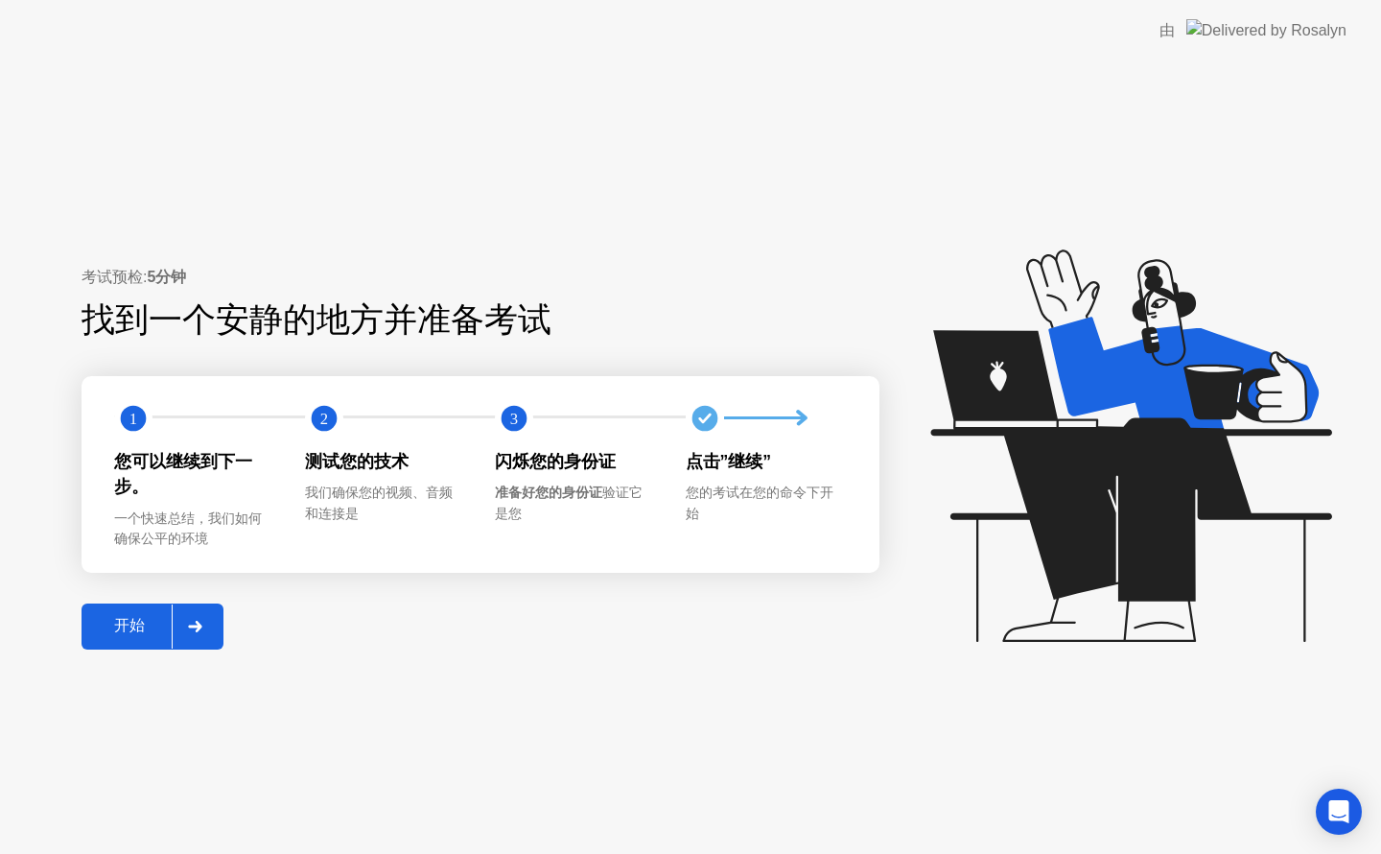
click at [127, 608] on button "开始" at bounding box center [153, 626] width 142 height 46
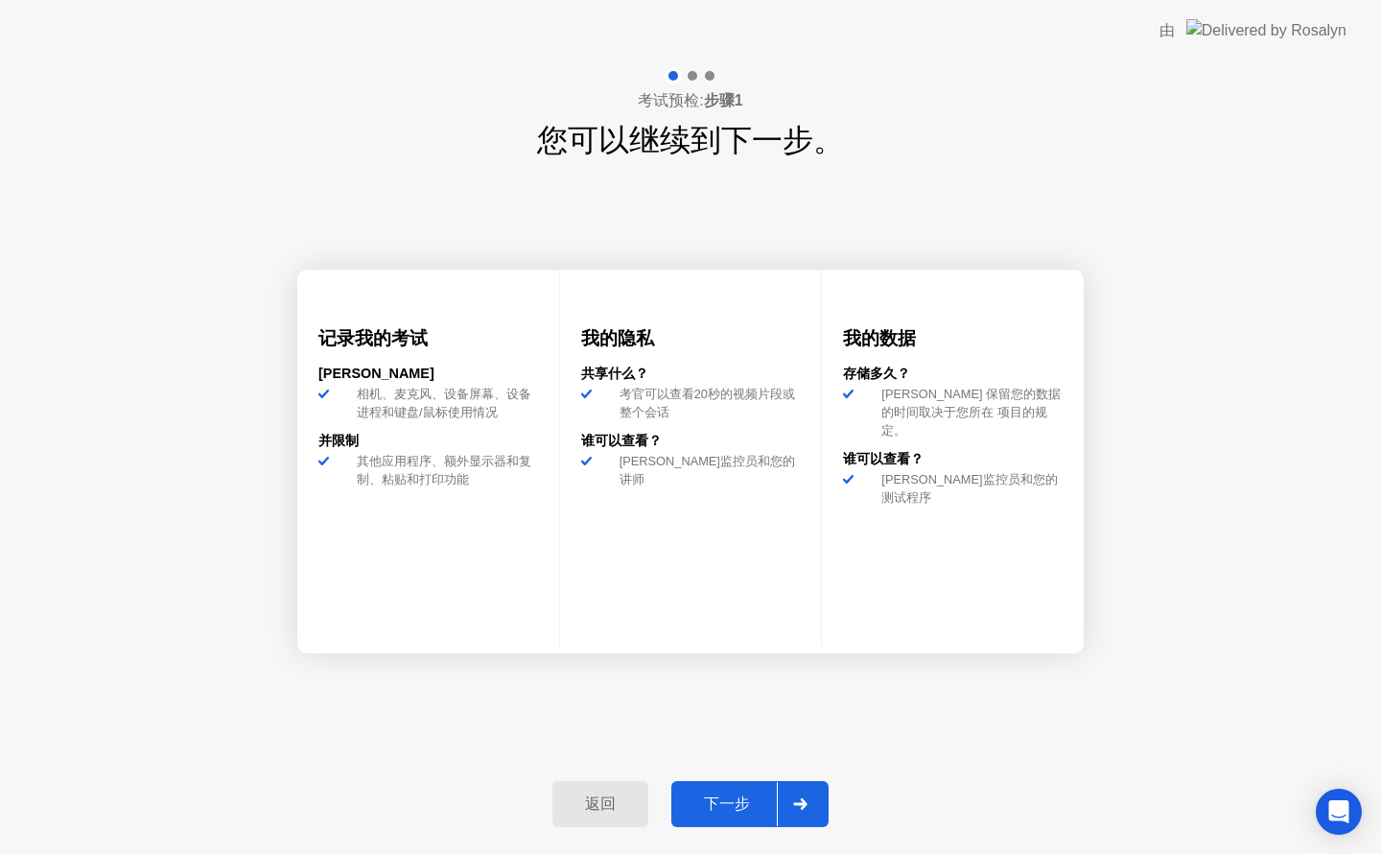
click at [666, 796] on div "返回 下一步" at bounding box center [690, 804] width 299 height 88
click at [685, 794] on div "下一步" at bounding box center [727, 804] width 100 height 20
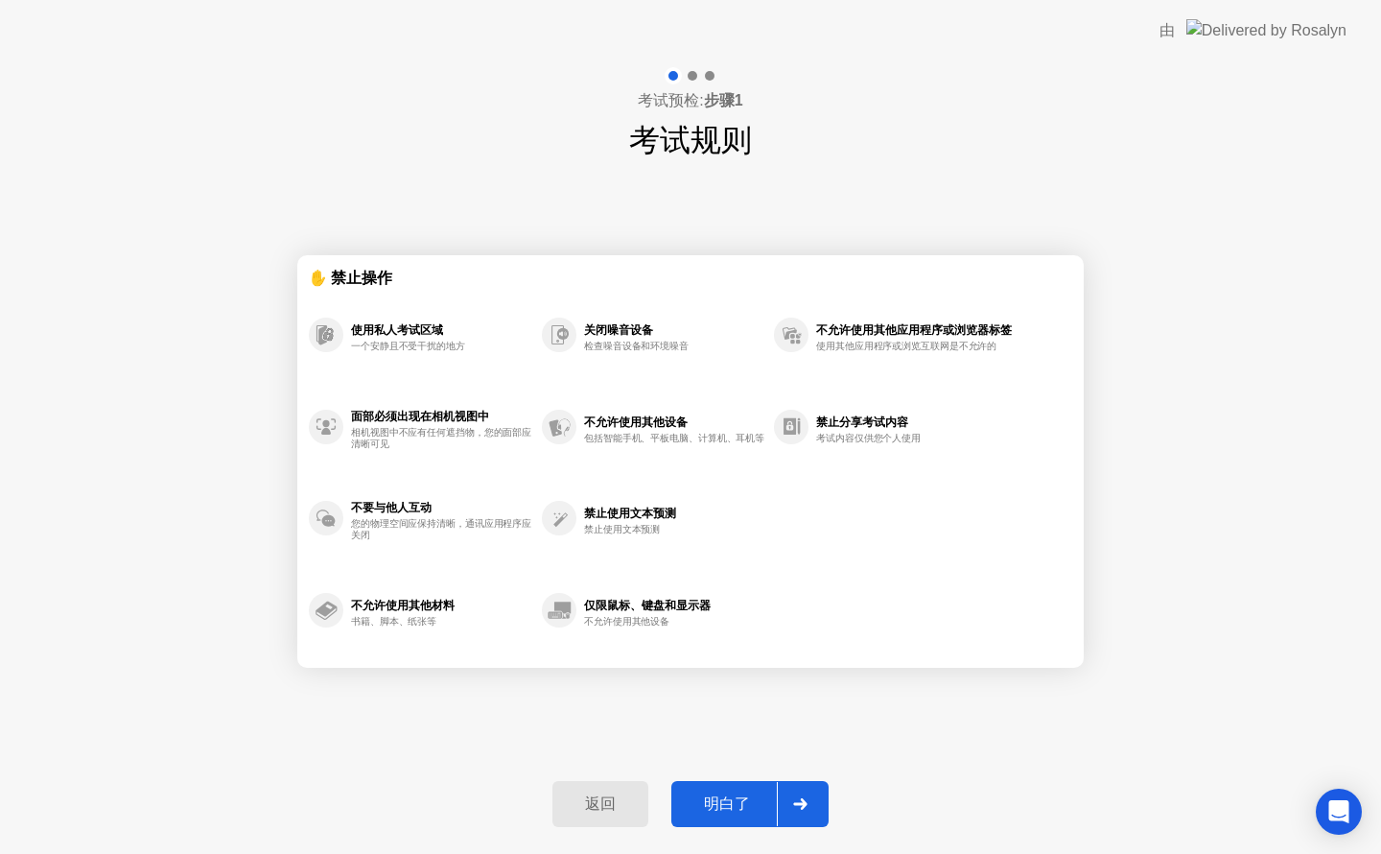
click at [714, 805] on div "明白了" at bounding box center [727, 804] width 100 height 20
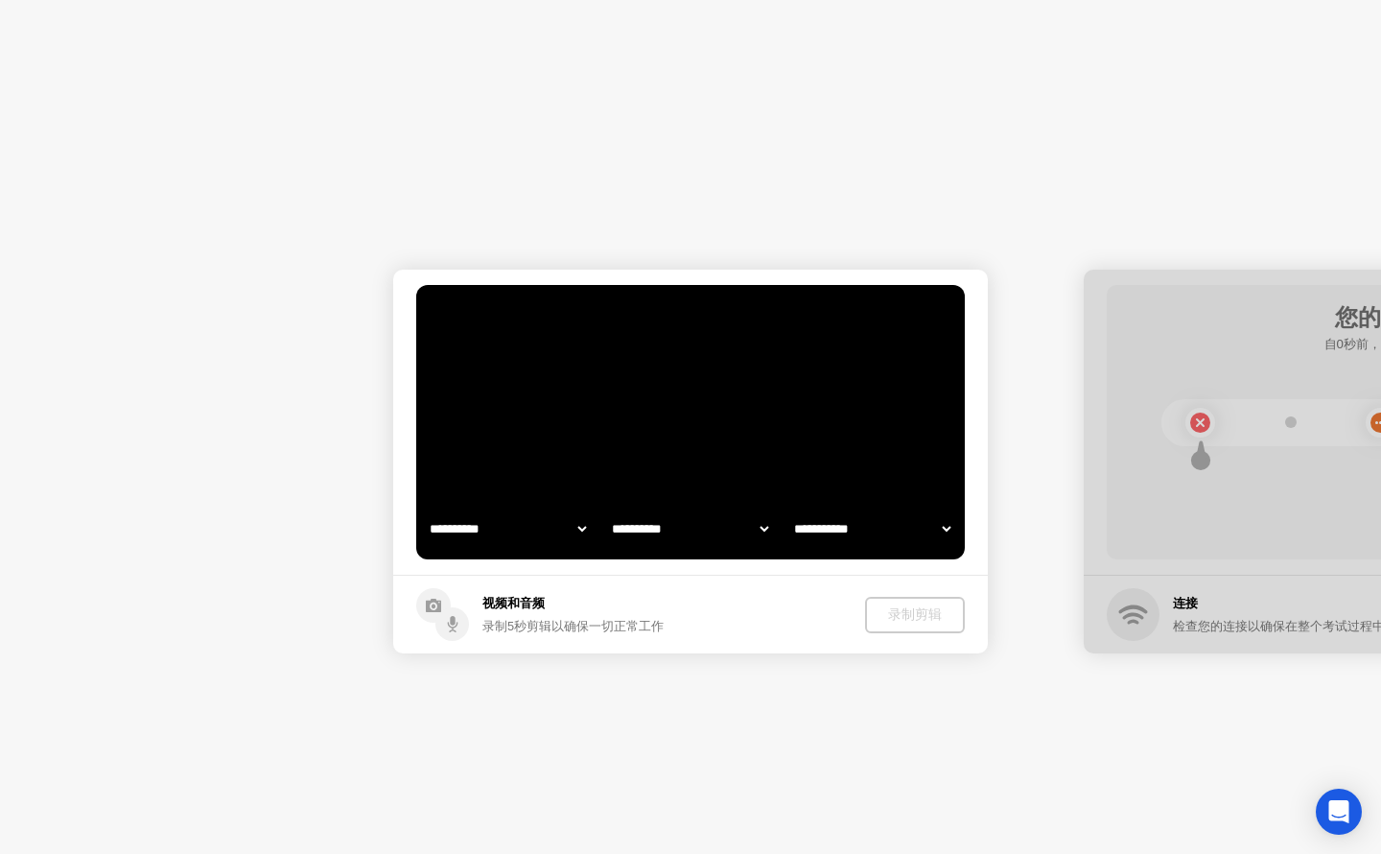
select select "**********"
select select "*******"
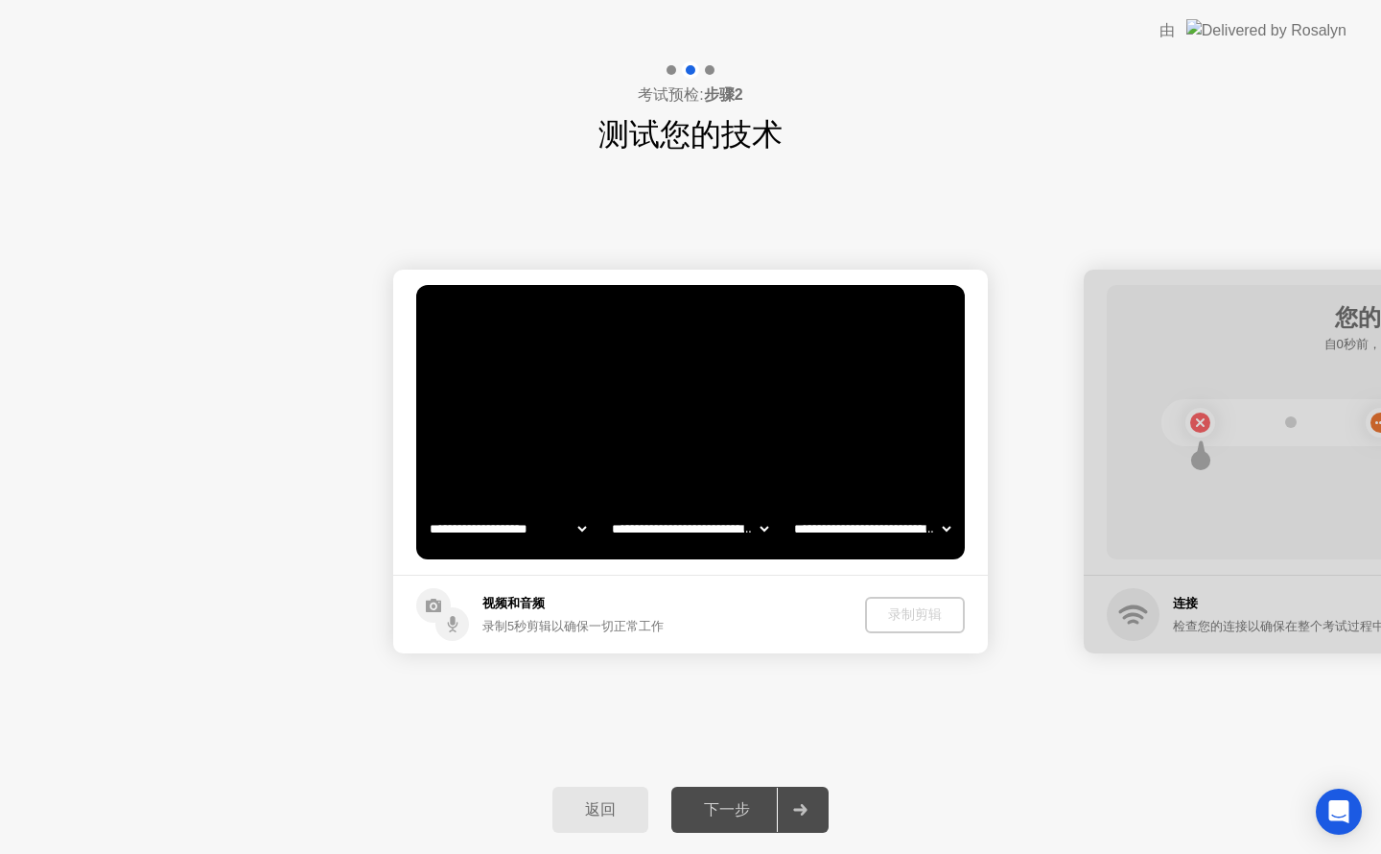
drag, startPoint x: 638, startPoint y: 729, endPoint x: 653, endPoint y: 685, distance: 46.7
click at [639, 724] on div "**********" at bounding box center [690, 461] width 1381 height 608
drag, startPoint x: 893, startPoint y: 617, endPoint x: 906, endPoint y: 629, distance: 18.3
click at [906, 629] on button "录制剪辑" at bounding box center [916, 615] width 98 height 36
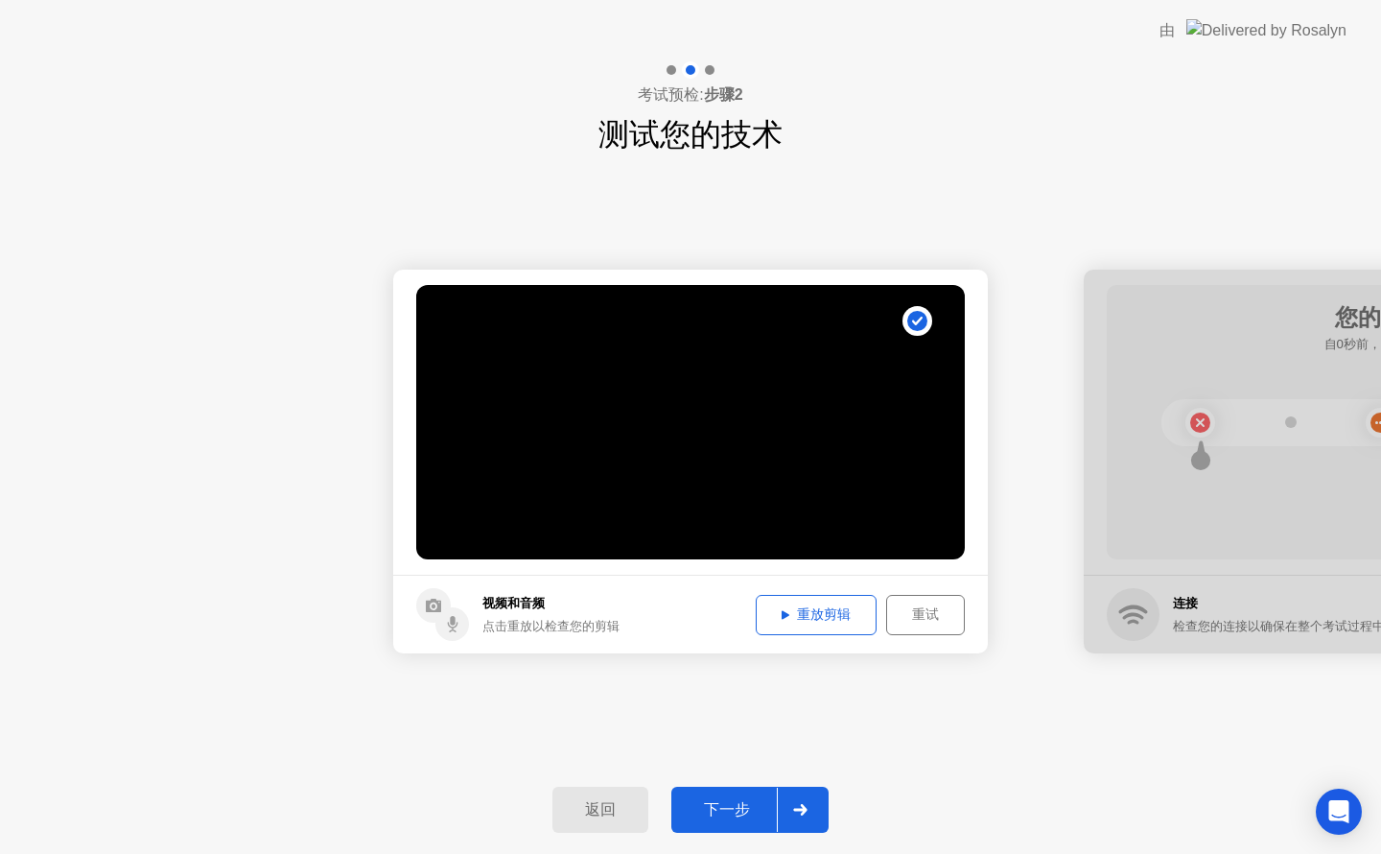
click at [749, 800] on div "下一步" at bounding box center [727, 810] width 100 height 20
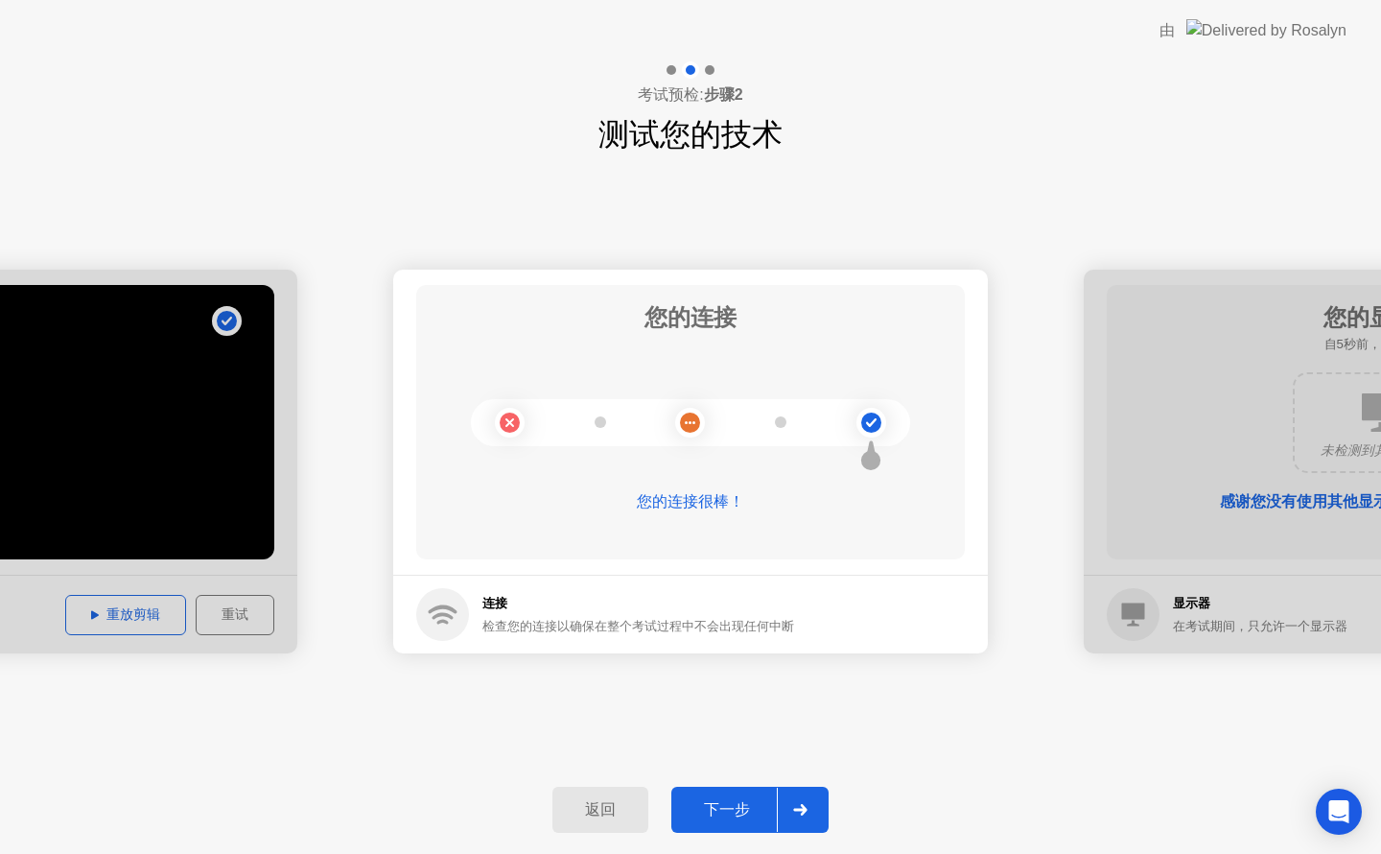
drag, startPoint x: 732, startPoint y: 808, endPoint x: 731, endPoint y: 822, distance: 14.4
click at [731, 822] on button "下一步" at bounding box center [749, 810] width 157 height 46
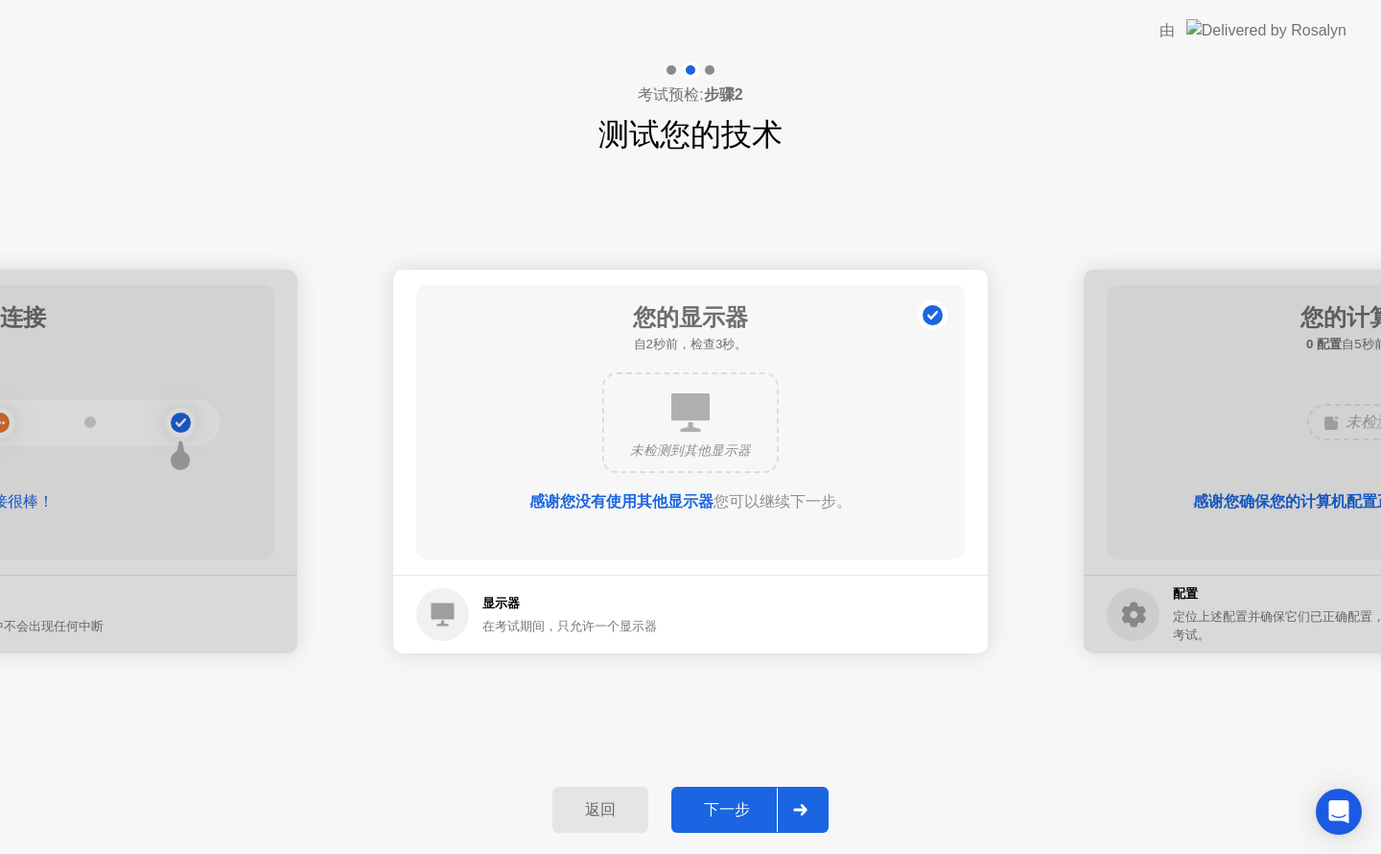
click at [709, 853] on html "**********" at bounding box center [690, 427] width 1381 height 854
drag, startPoint x: 719, startPoint y: 821, endPoint x: 694, endPoint y: 795, distance: 36.0
click at [686, 841] on div "返回 下一步" at bounding box center [690, 809] width 1381 height 88
click at [703, 803] on button "下一步" at bounding box center [749, 810] width 157 height 46
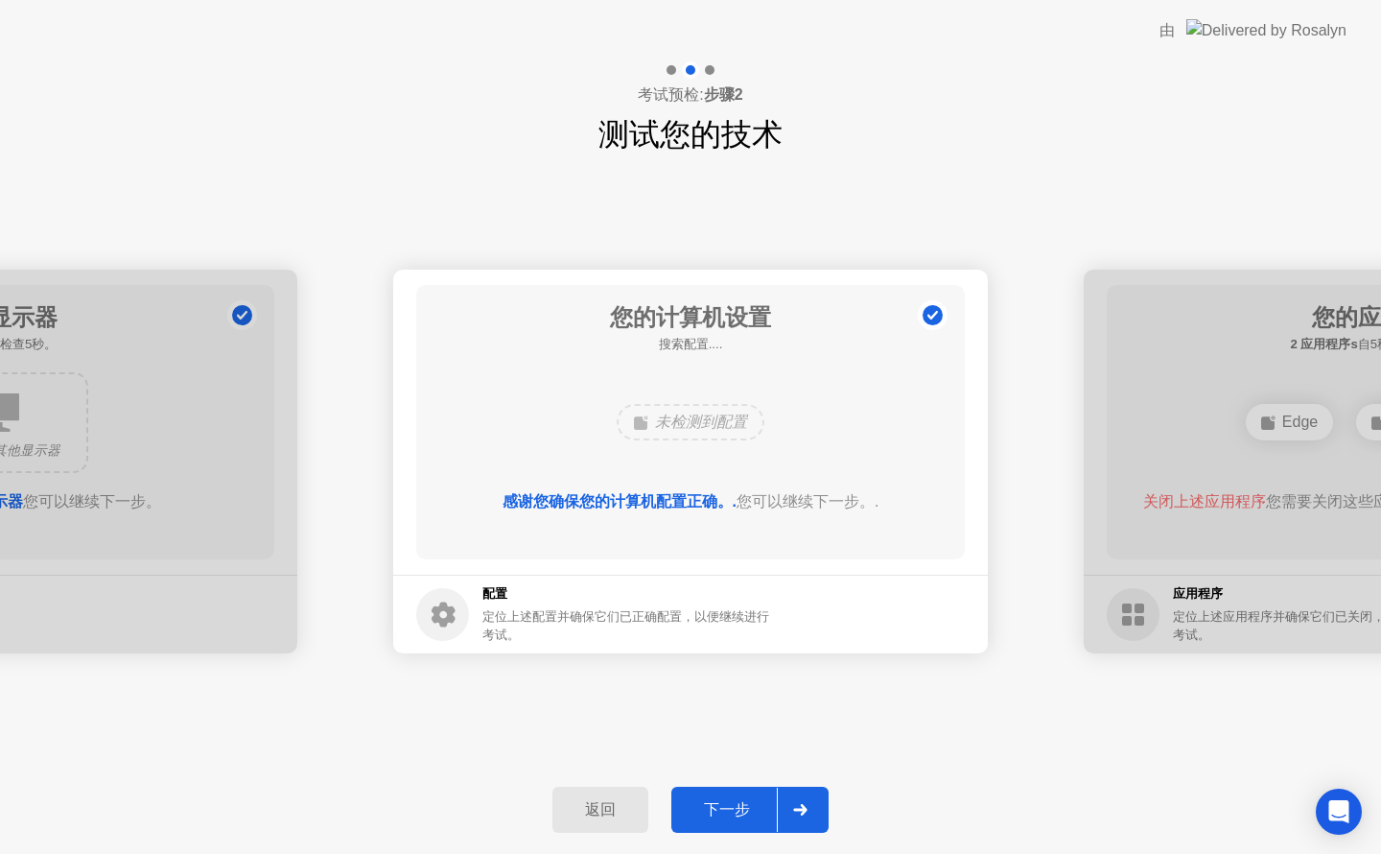
drag, startPoint x: 703, startPoint y: 803, endPoint x: 697, endPoint y: 811, distance: 10.4
click at [702, 806] on div "下一步" at bounding box center [727, 810] width 100 height 20
click at [696, 811] on div "下一步" at bounding box center [727, 810] width 100 height 20
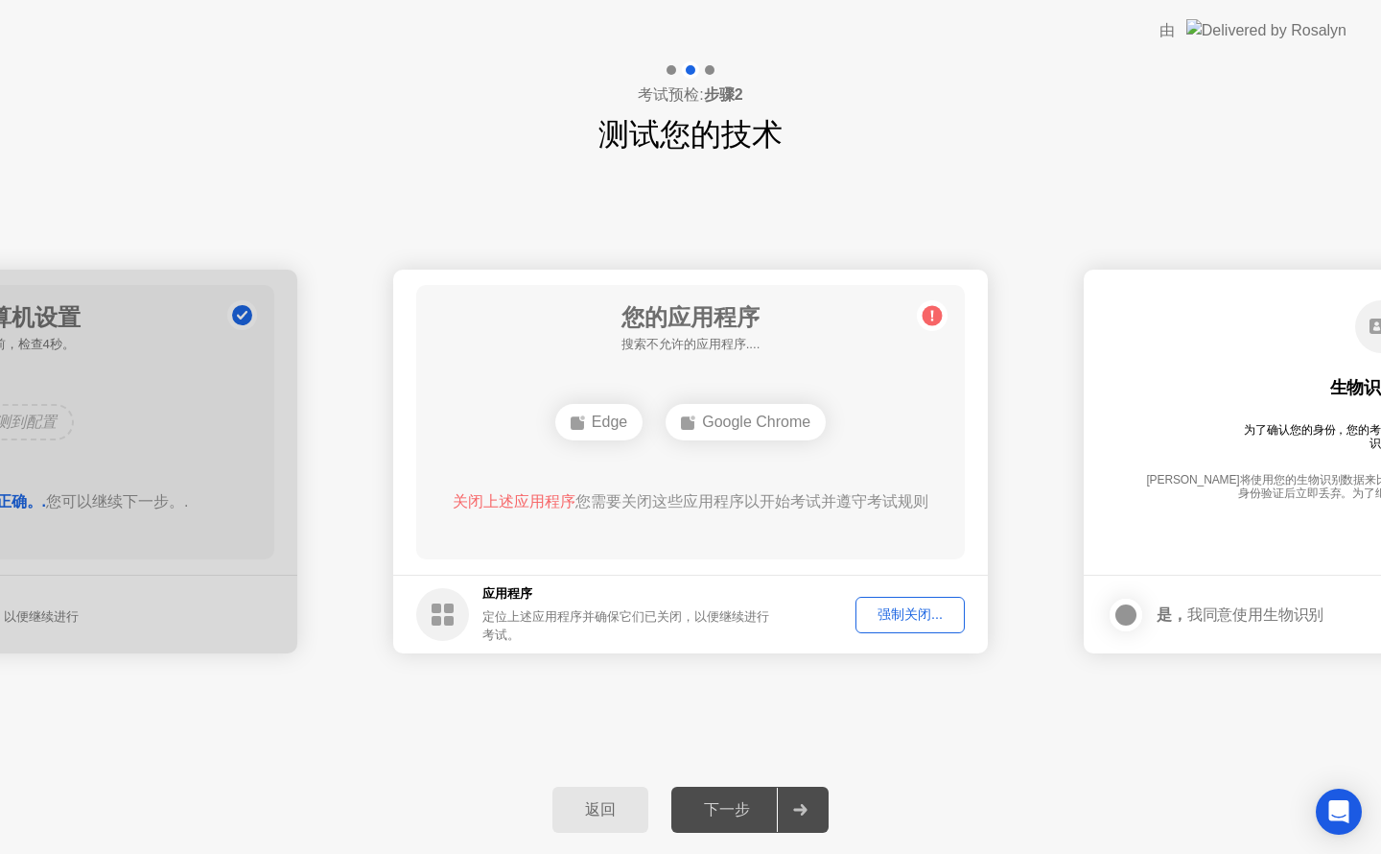
click at [911, 630] on button "强制关闭..." at bounding box center [910, 615] width 109 height 36
click at [907, 616] on div "强制关闭..." at bounding box center [910, 614] width 96 height 18
drag, startPoint x: 656, startPoint y: 552, endPoint x: 695, endPoint y: 554, distance: 39.4
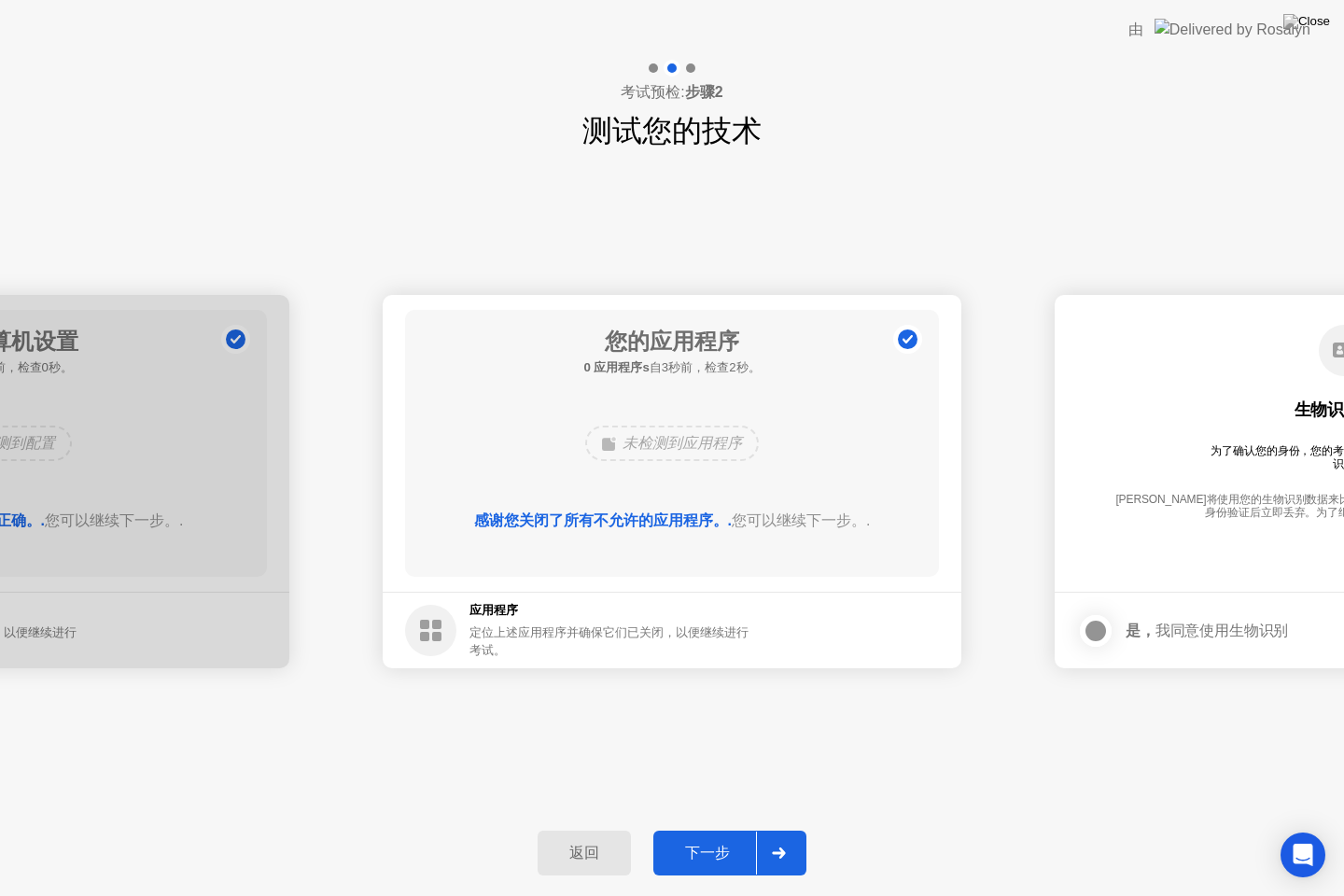
click at [703, 830] on button "下一步" at bounding box center [729, 853] width 153 height 45
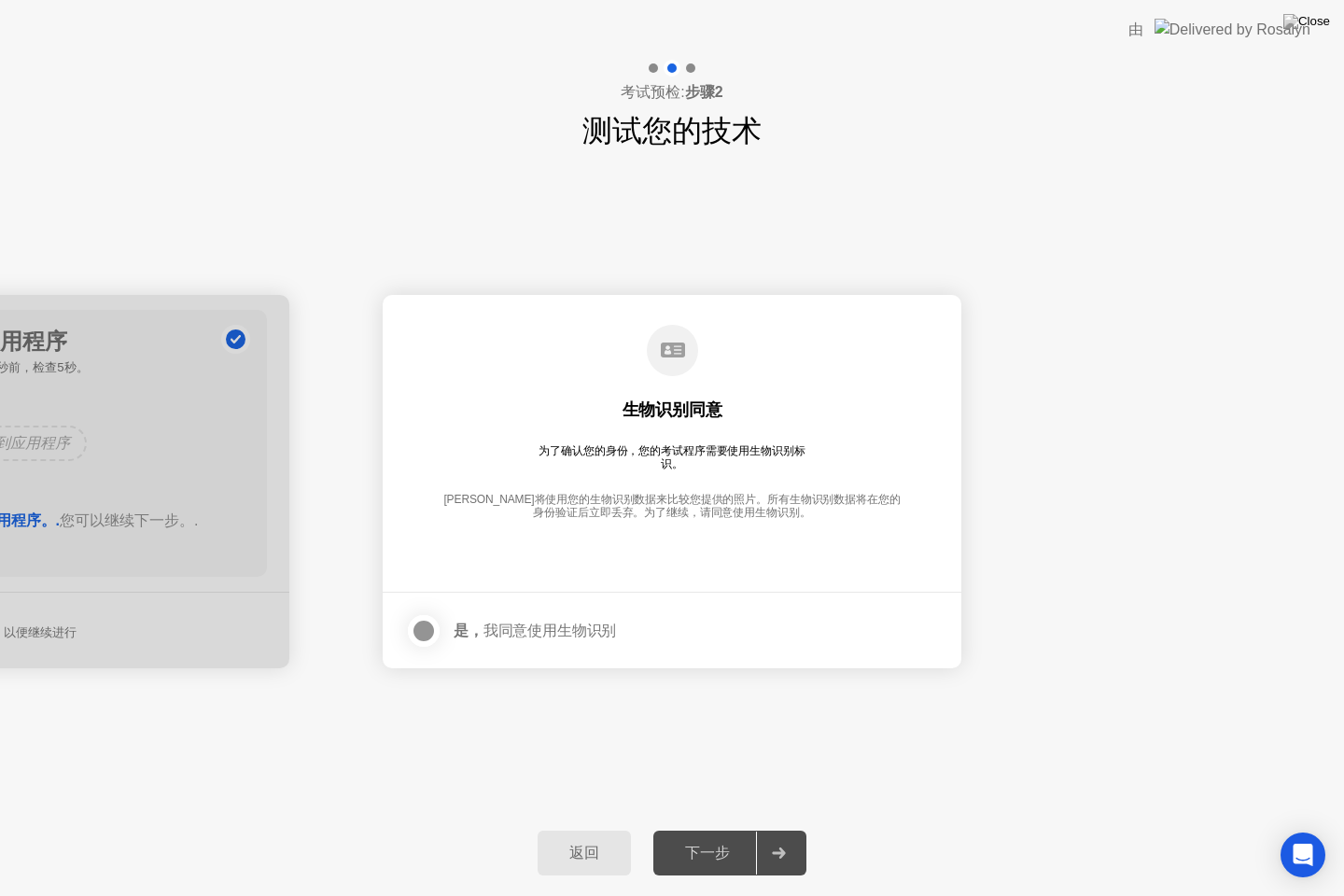
click at [427, 634] on div at bounding box center [423, 630] width 22 height 22
click at [726, 830] on button "下一步" at bounding box center [729, 853] width 153 height 45
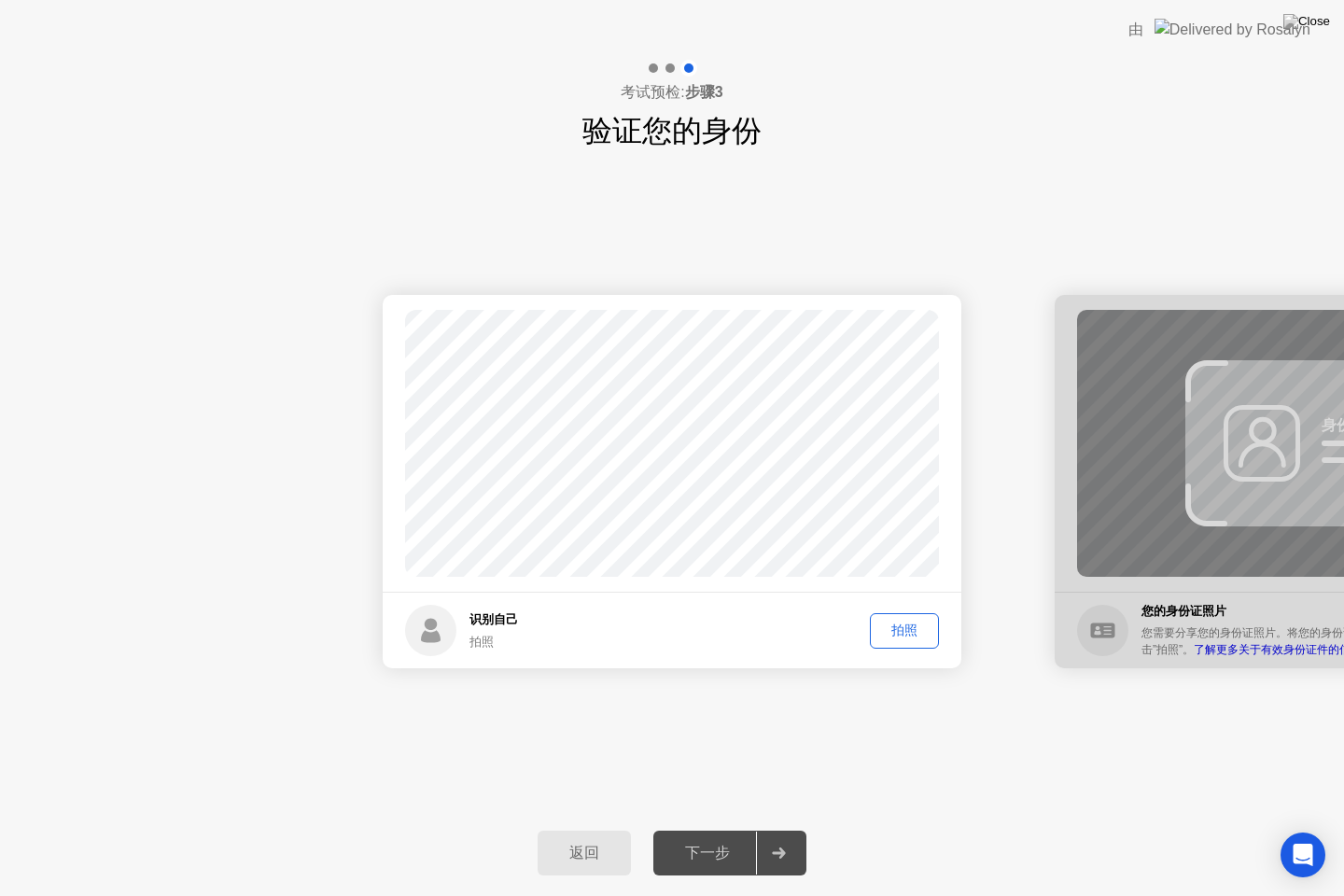
click at [896, 623] on button "拍照" at bounding box center [904, 630] width 69 height 35
click at [697, 830] on div "下一步" at bounding box center [708, 853] width 97 height 19
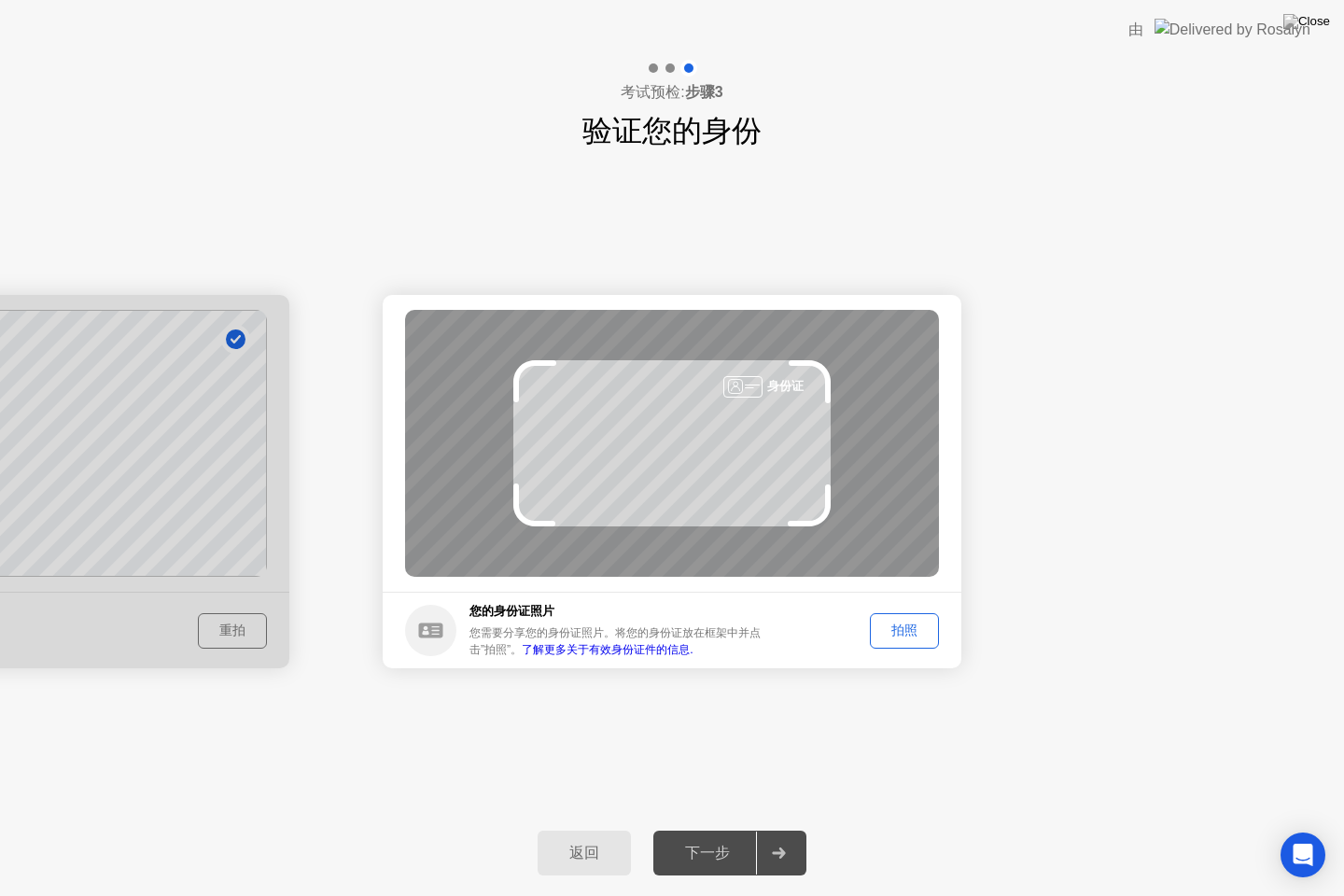
click at [926, 642] on button "拍照" at bounding box center [904, 630] width 69 height 35
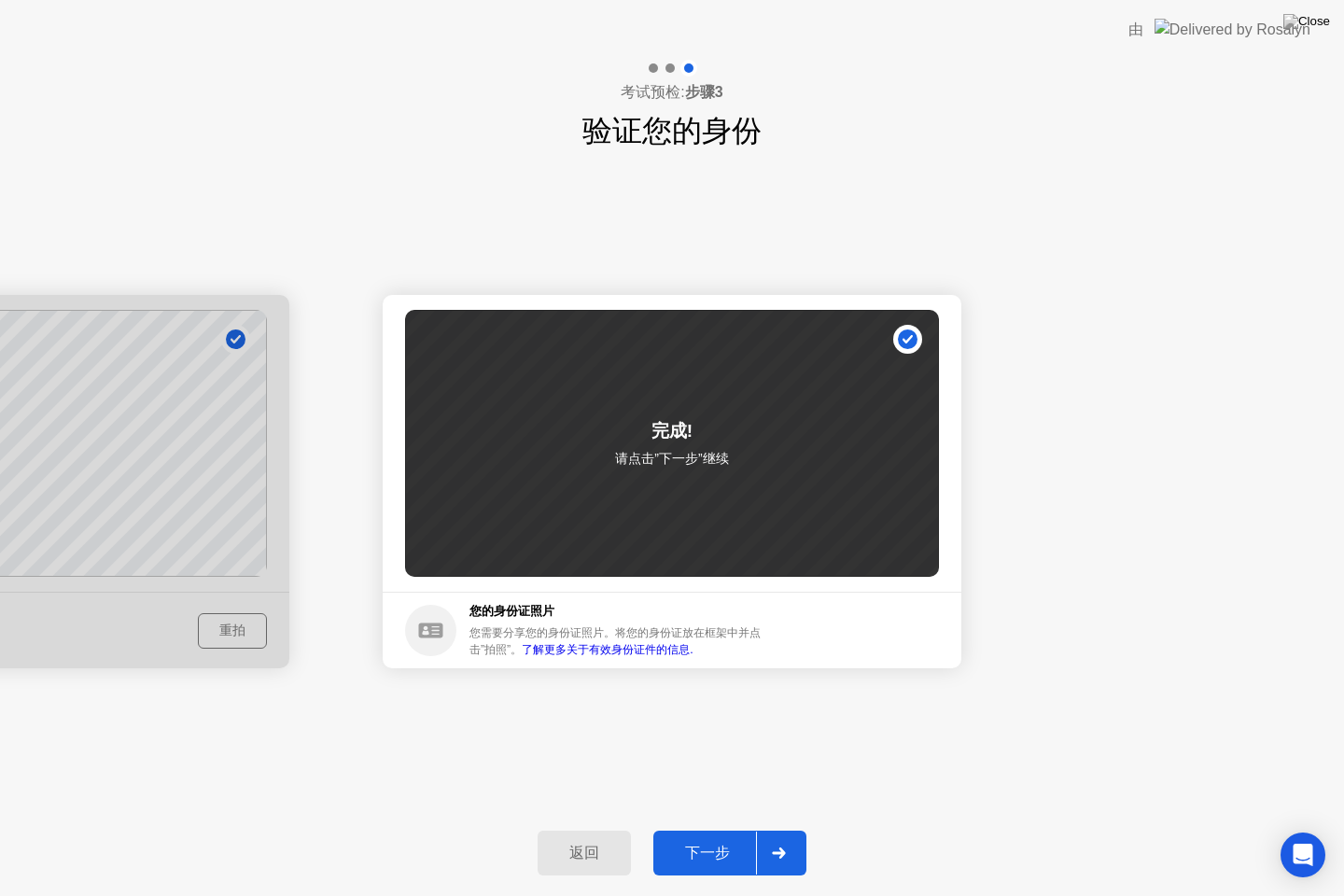
click at [670, 830] on div "下一步" at bounding box center [708, 853] width 97 height 19
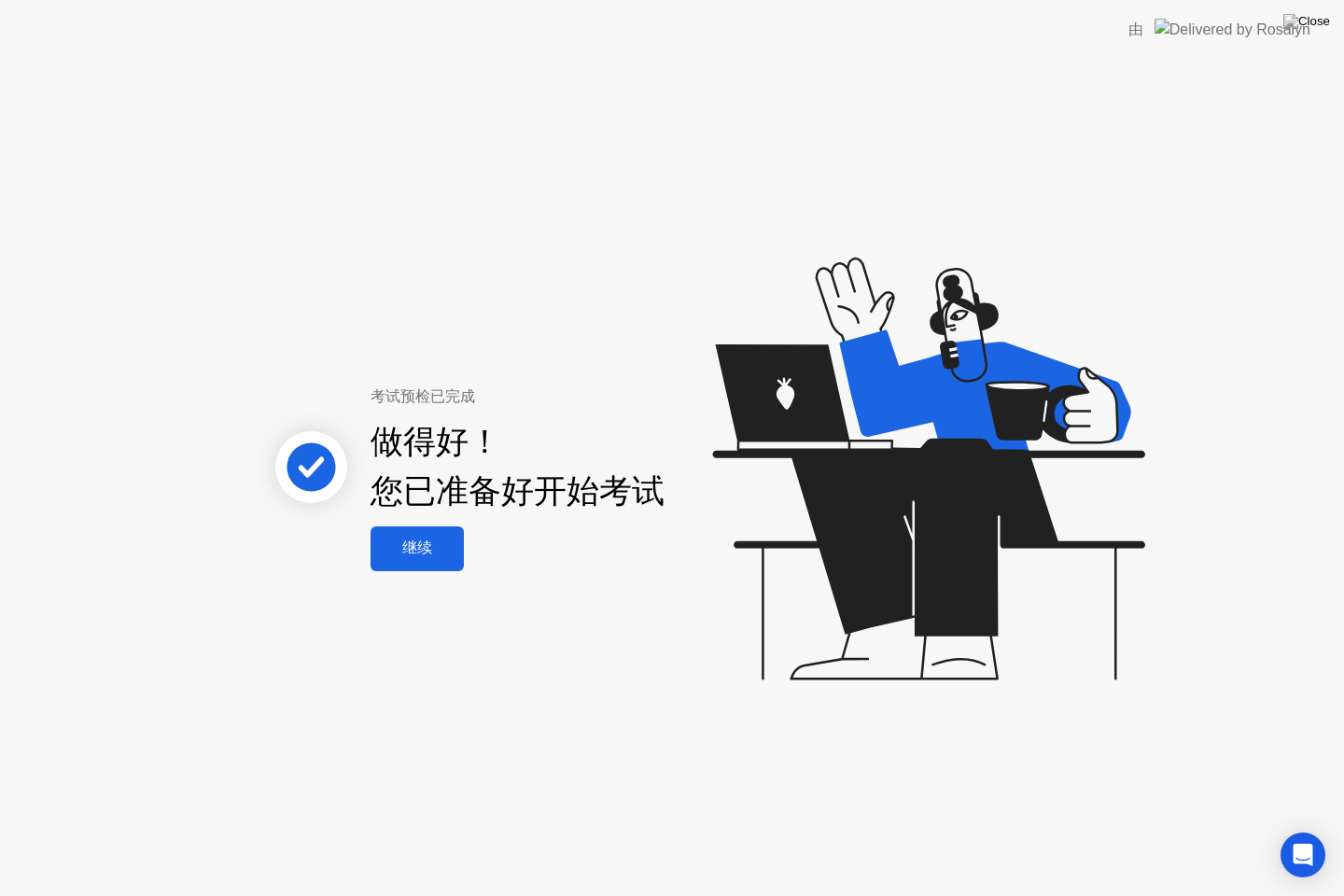
click at [423, 536] on button "继续" at bounding box center [418, 549] width 93 height 45
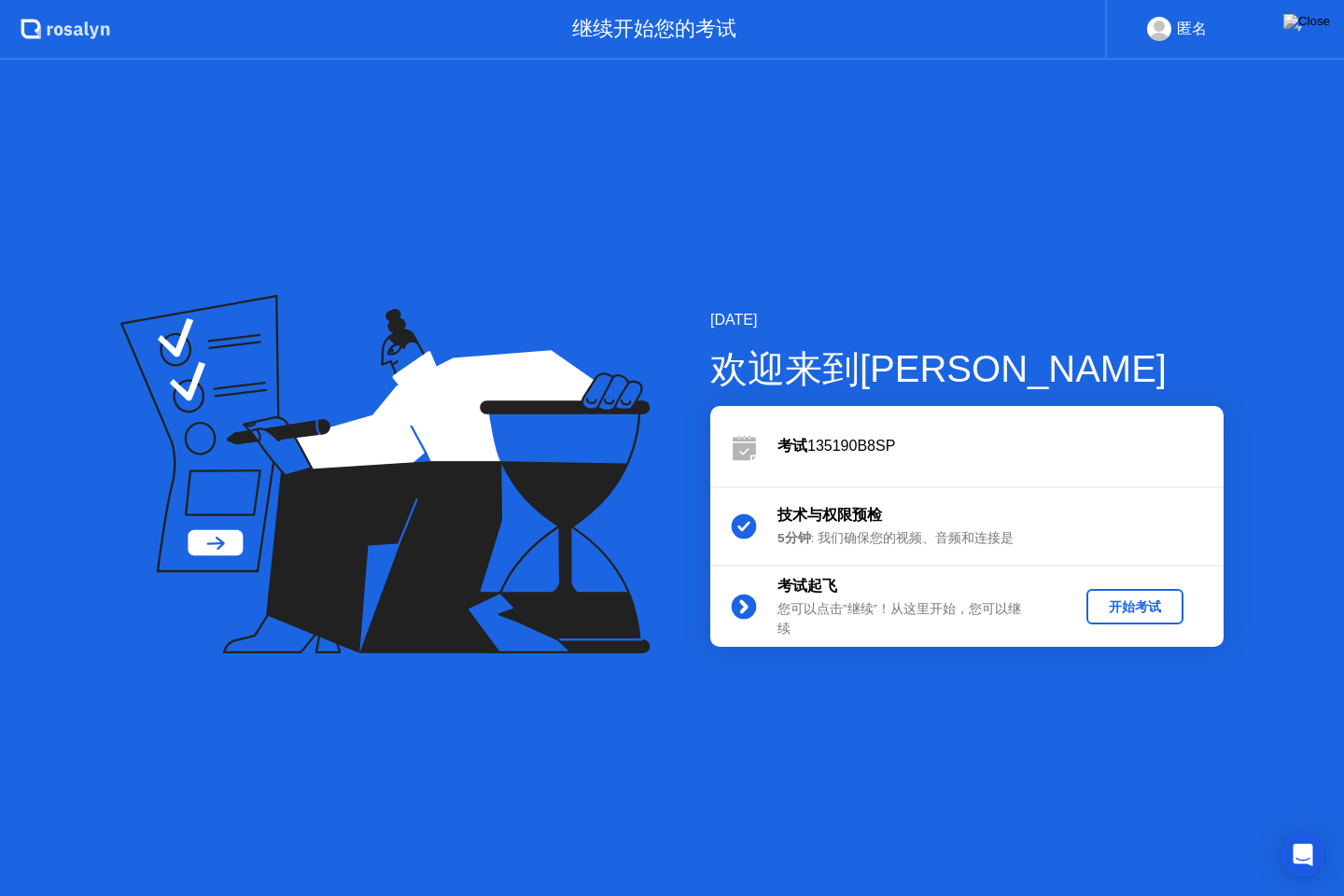
click at [1143, 607] on div "开始考试" at bounding box center [1135, 607] width 82 height 18
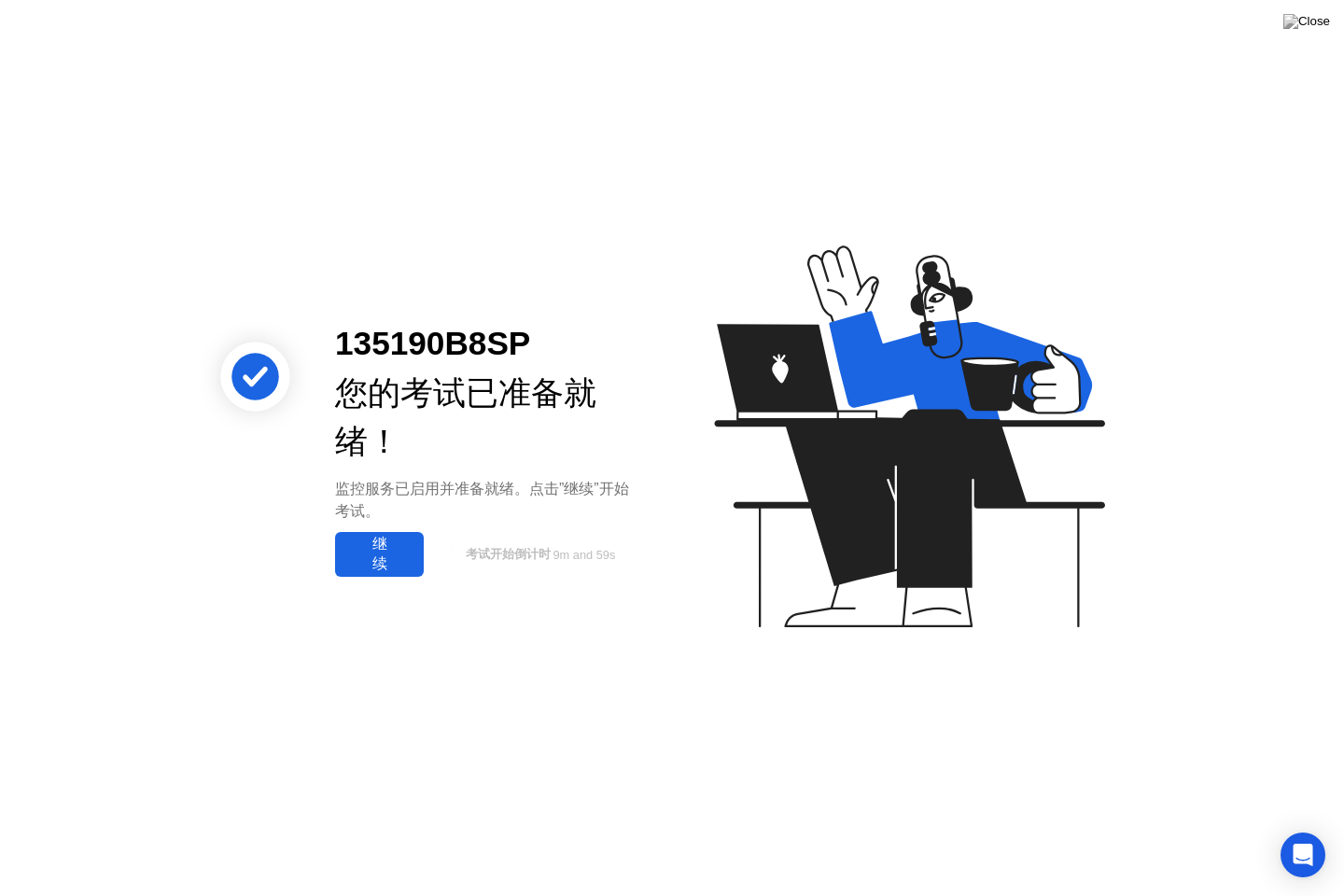
click at [361, 555] on div "继续" at bounding box center [380, 555] width 78 height 39
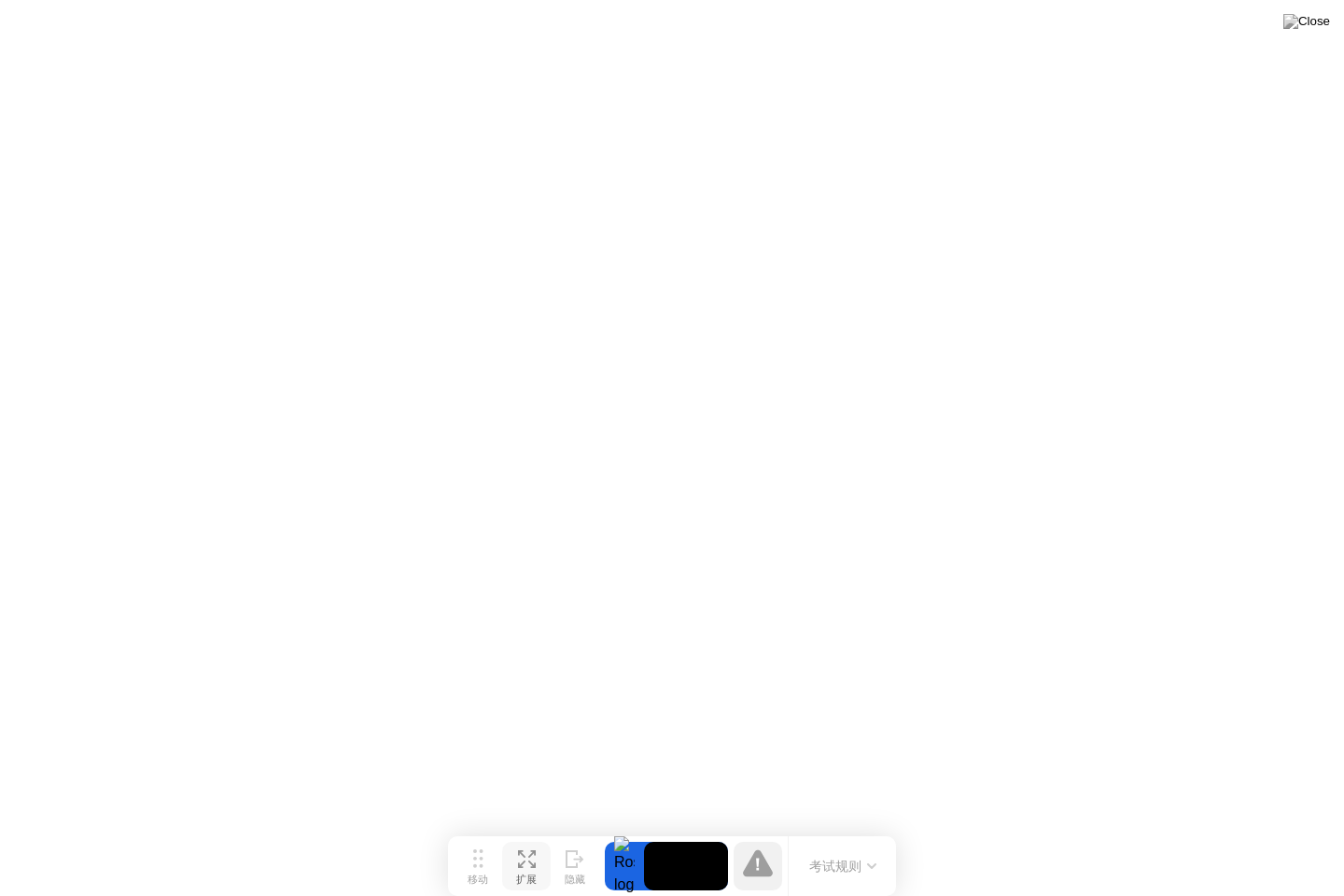
click at [518, 830] on button "扩展" at bounding box center [527, 866] width 49 height 49
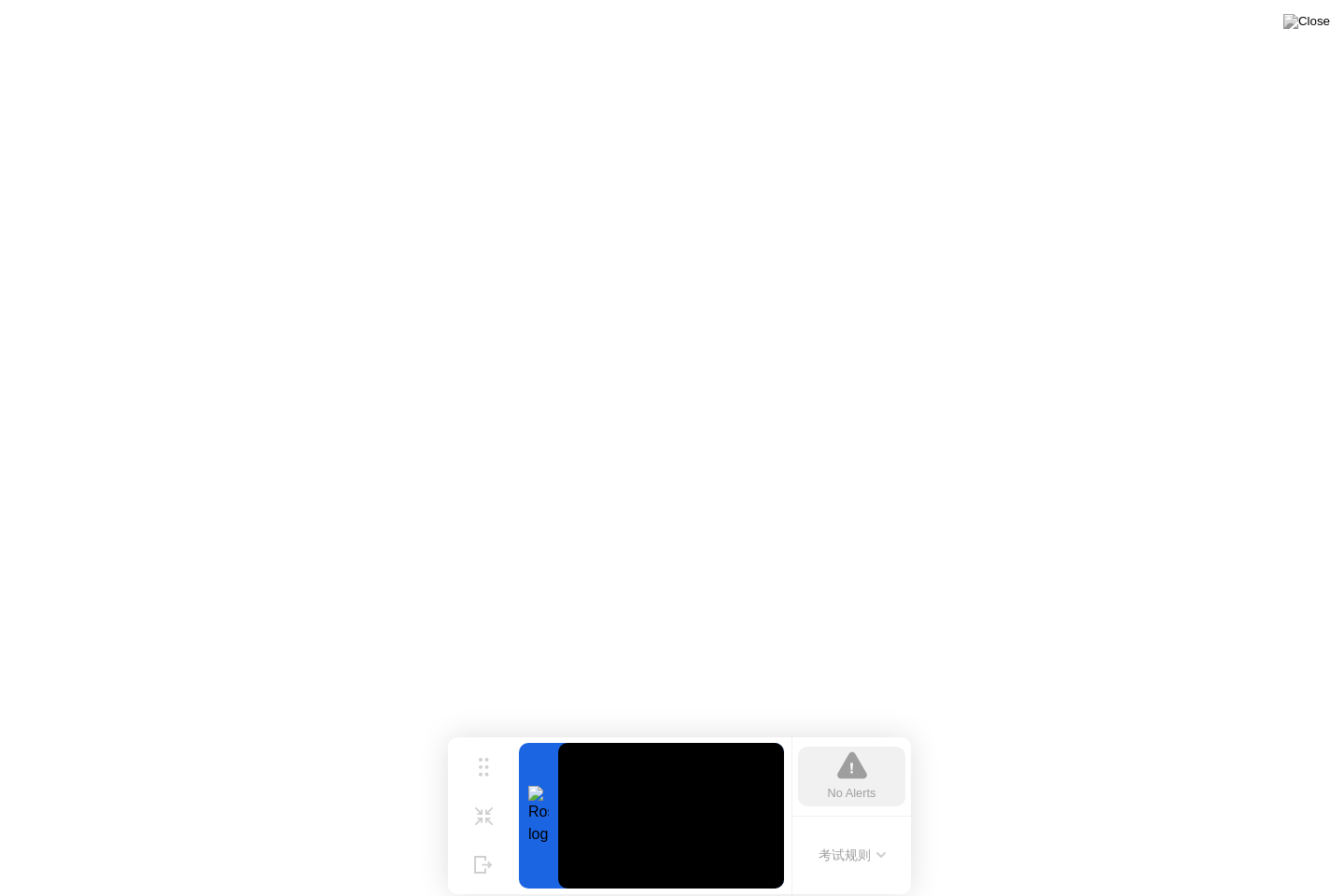
click at [829, 788] on div "No Alerts" at bounding box center [853, 793] width 49 height 18
click at [818, 786] on div "No Alerts" at bounding box center [852, 775] width 107 height 59
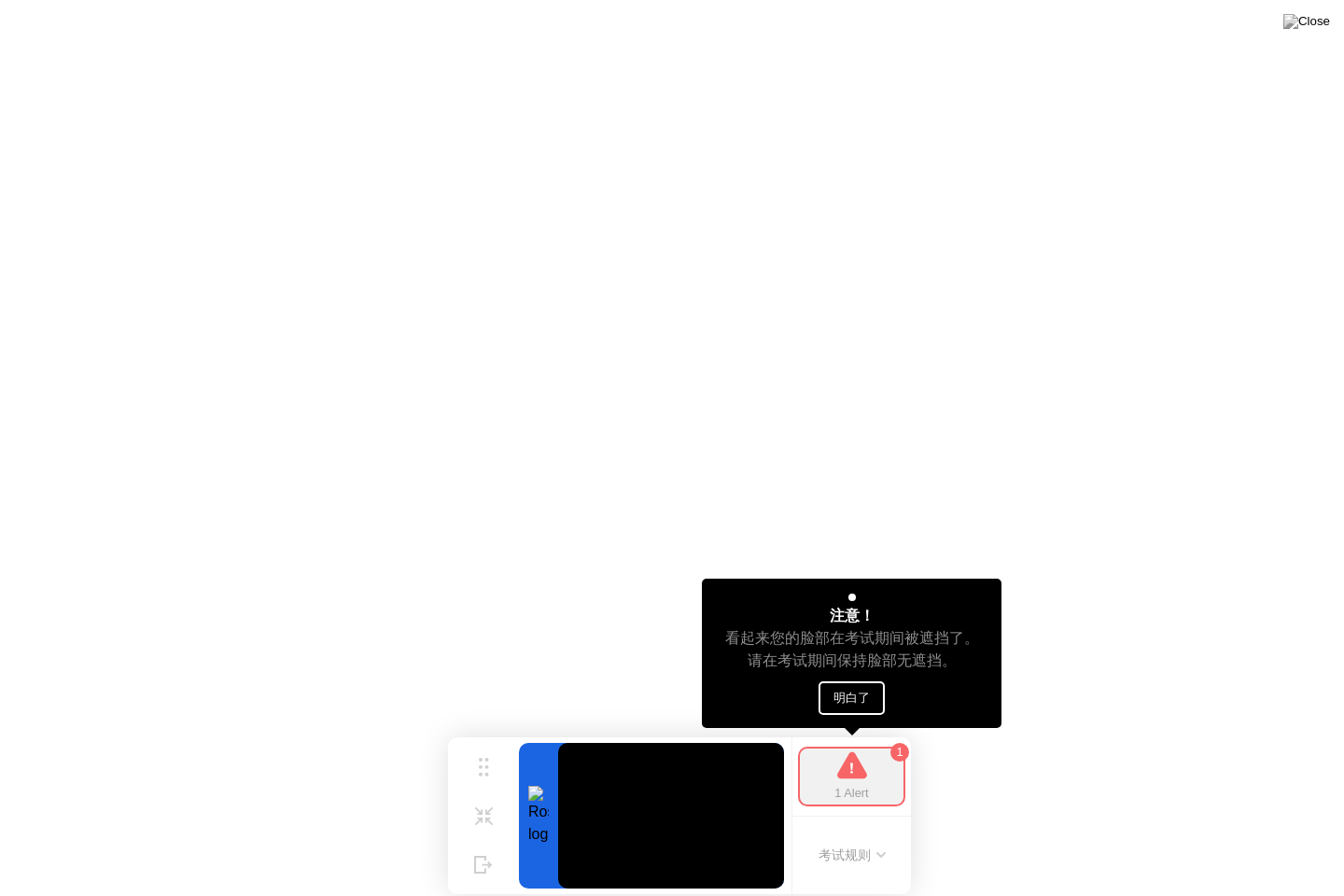
click at [831, 697] on button "明白了" at bounding box center [852, 698] width 66 height 34
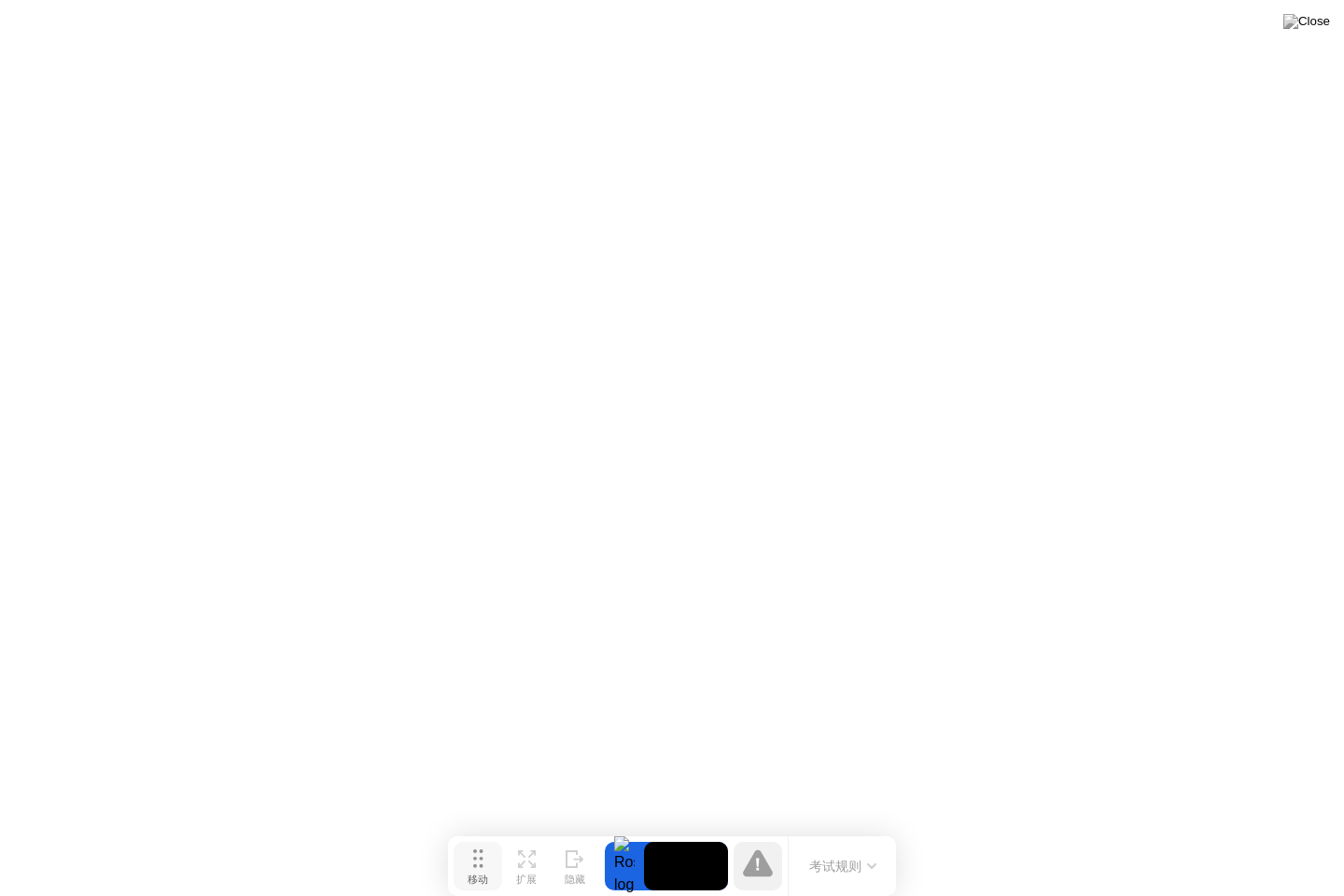
click at [497, 830] on button "移动" at bounding box center [478, 866] width 49 height 49
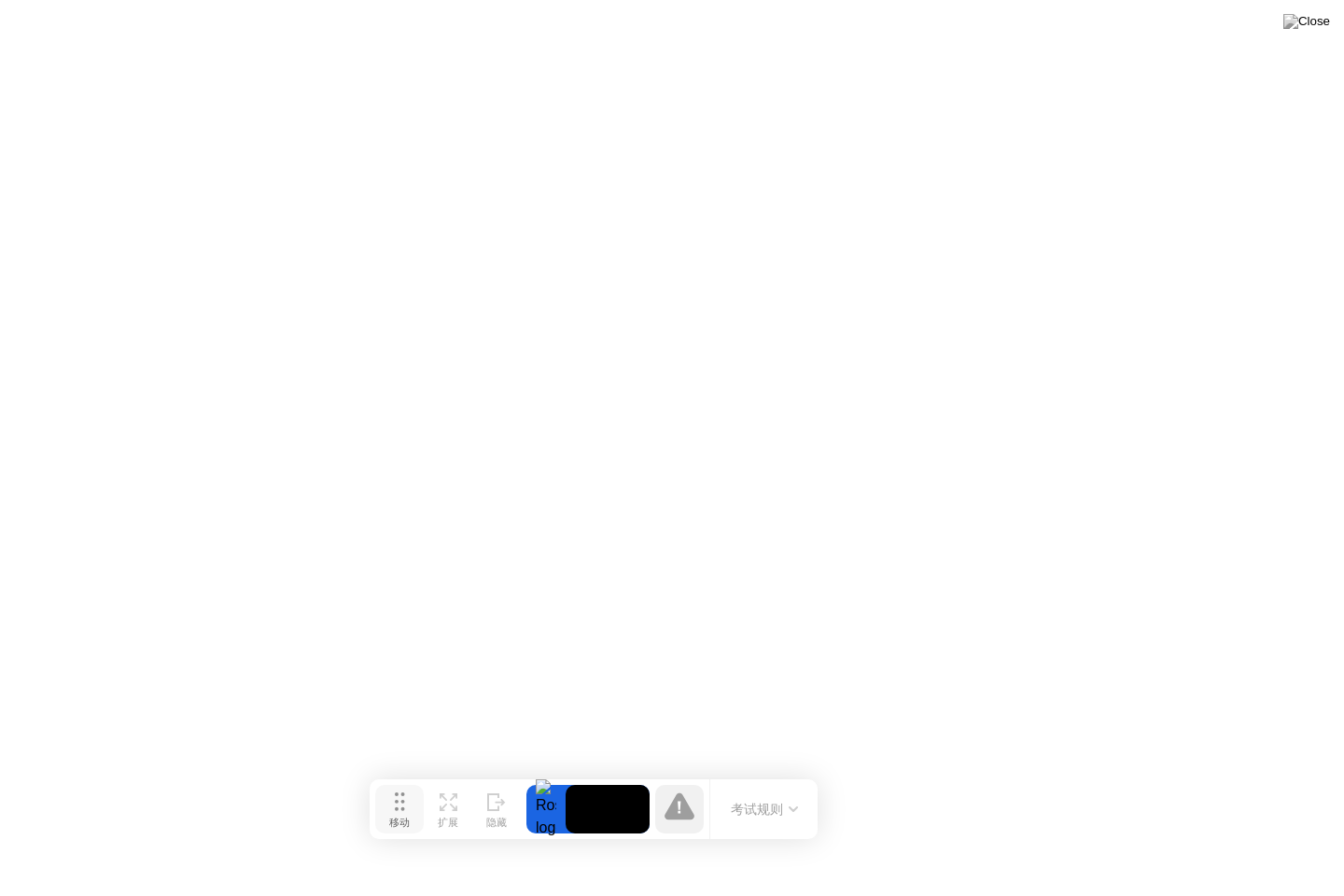
drag, startPoint x: 459, startPoint y: 870, endPoint x: 383, endPoint y: 813, distance: 95.0
click at [383, 813] on button "移动" at bounding box center [400, 809] width 49 height 49
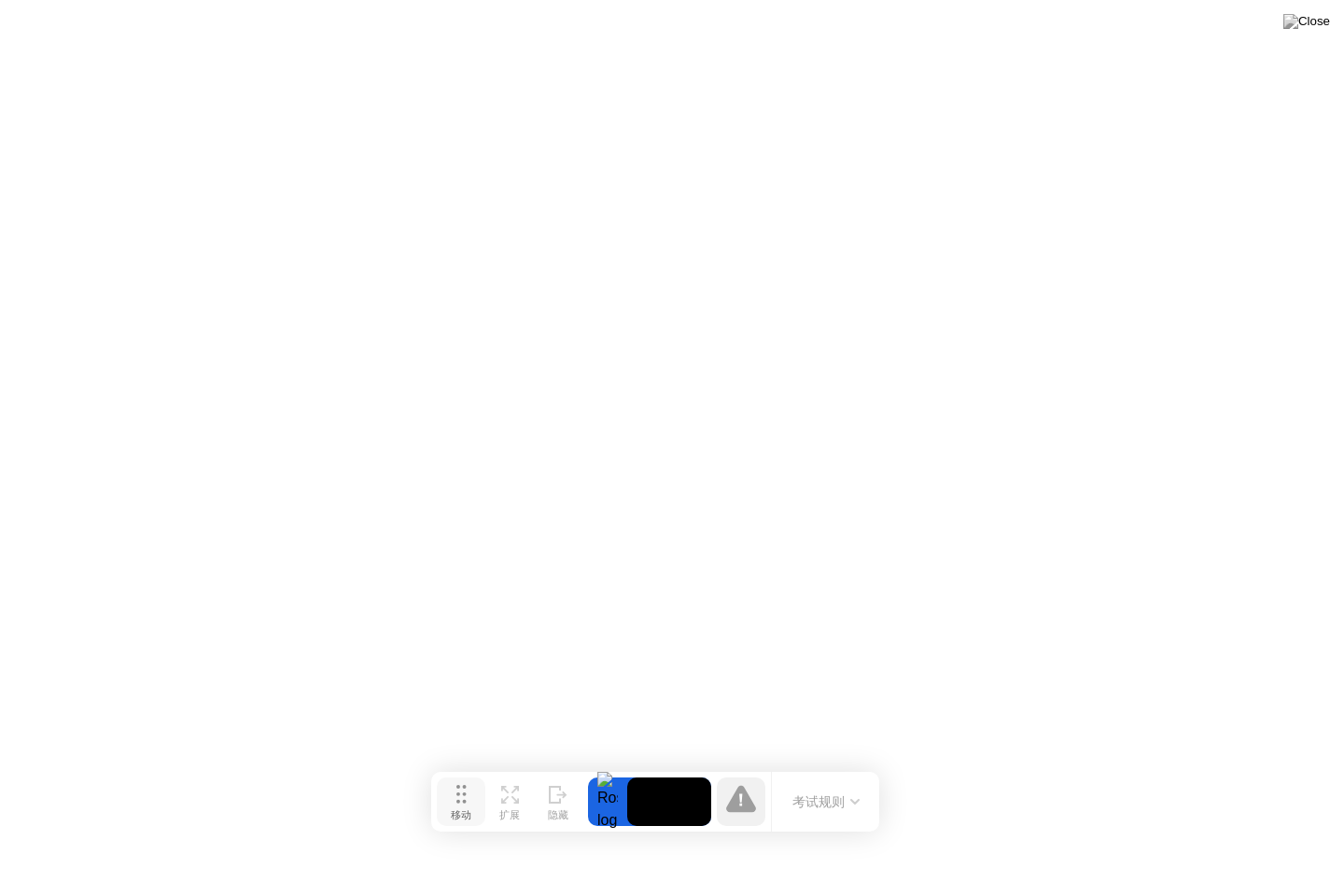
drag, startPoint x: 436, startPoint y: 806, endPoint x: 464, endPoint y: 805, distance: 28.0
click at [464, 809] on div "移动" at bounding box center [460, 815] width 20 height 13
click at [512, 814] on div "扩展" at bounding box center [518, 813] width 20 height 13
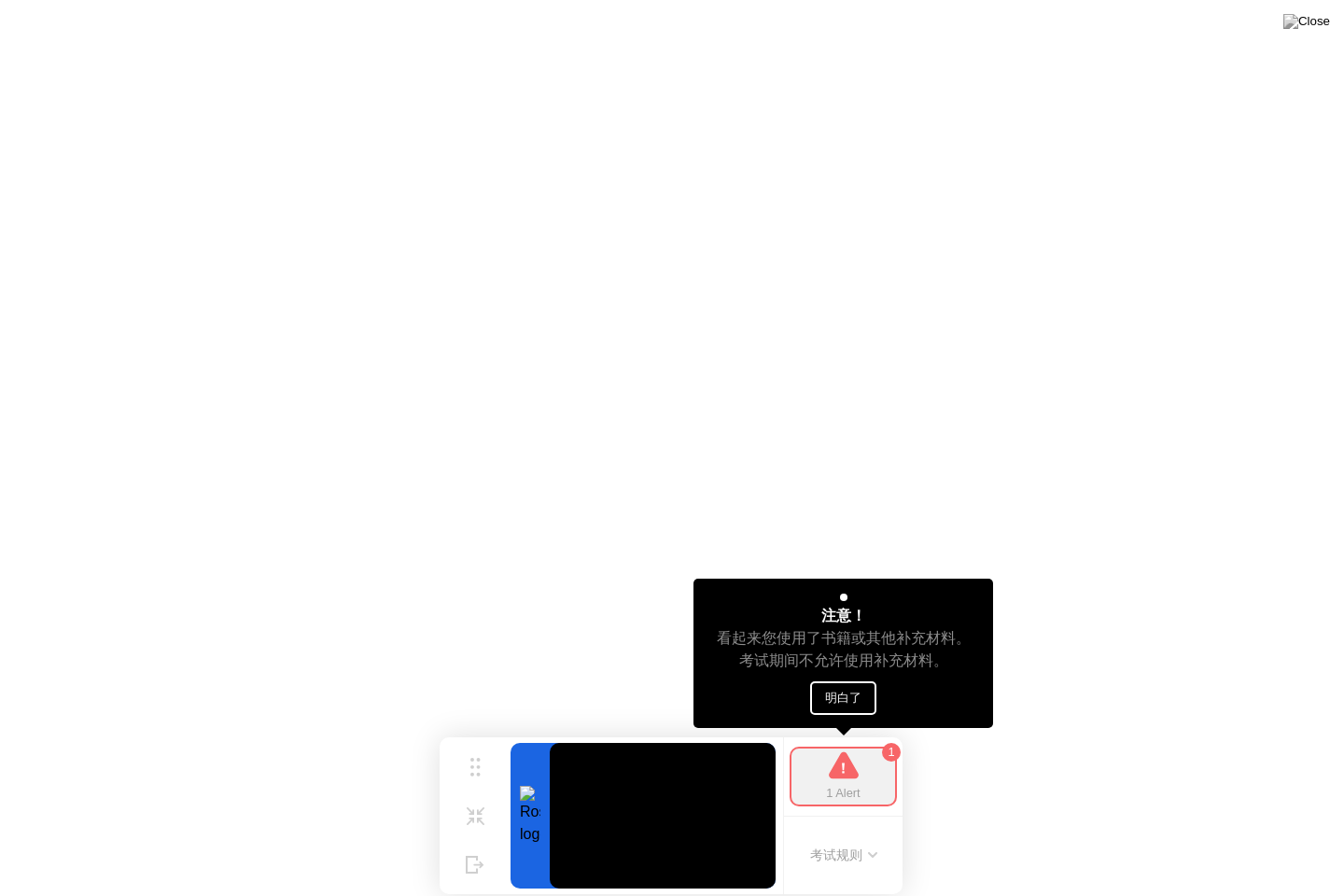
click at [856, 690] on button "明白了" at bounding box center [844, 698] width 66 height 34
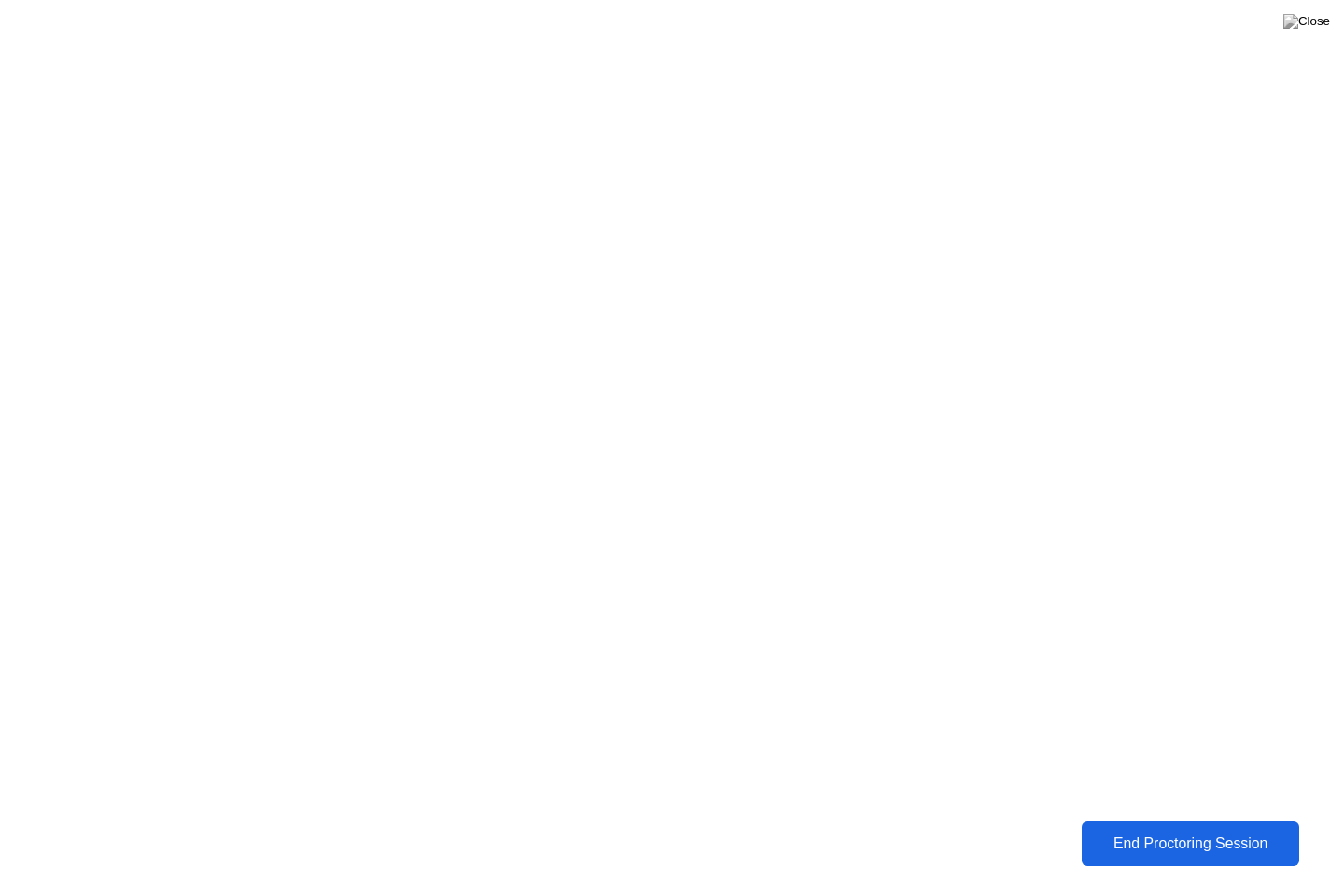
click at [1179, 830] on div "End Proctoring Session" at bounding box center [1190, 842] width 206 height 17
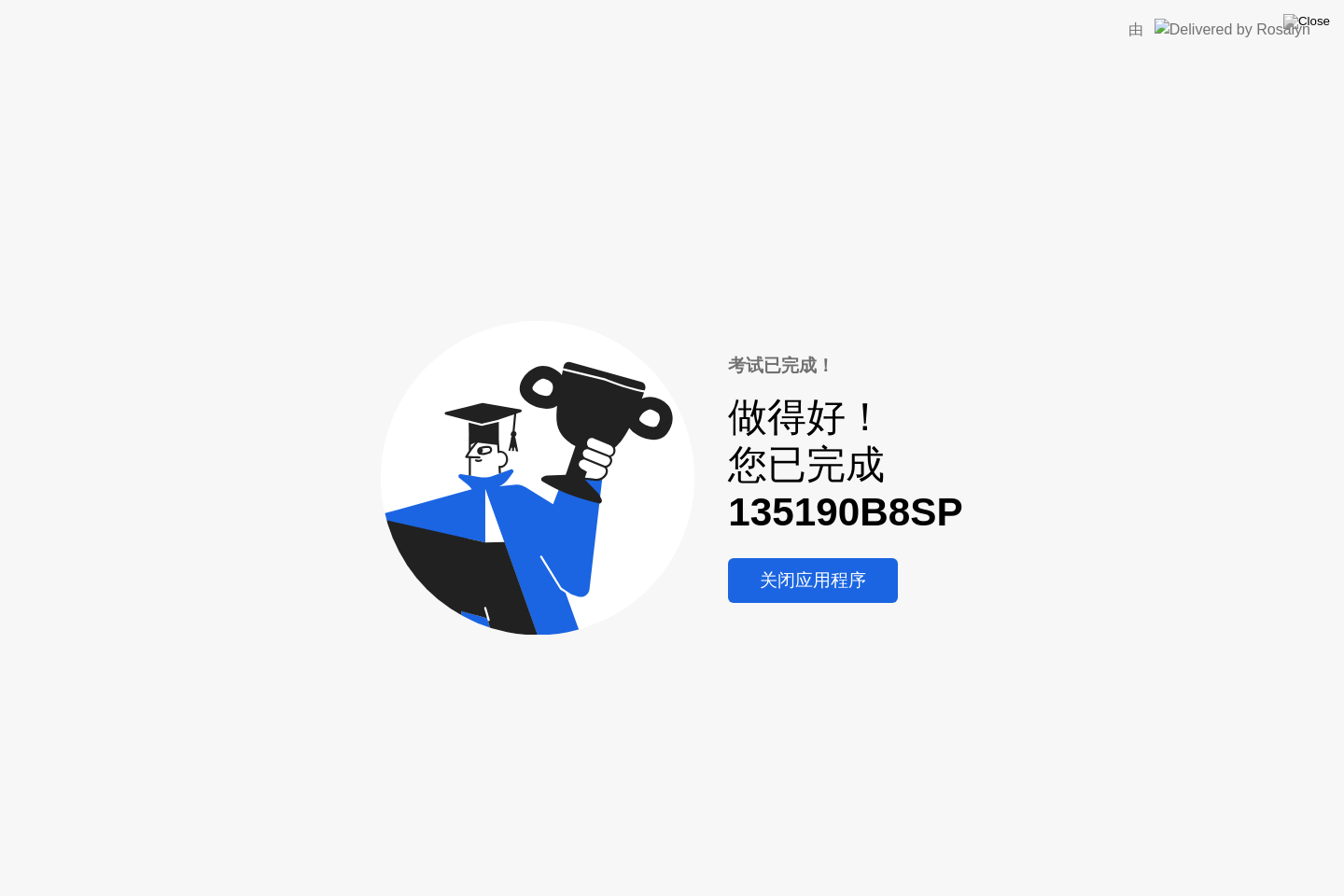
click at [821, 573] on div "关闭应用程序" at bounding box center [813, 580] width 159 height 24
